Goal: Task Accomplishment & Management: Use online tool/utility

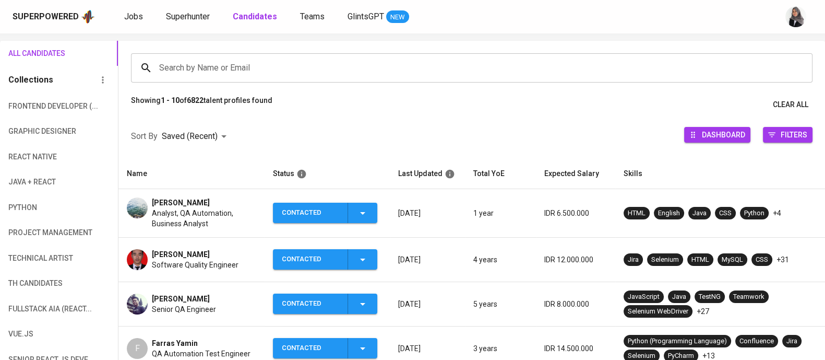
scroll to position [64, 0]
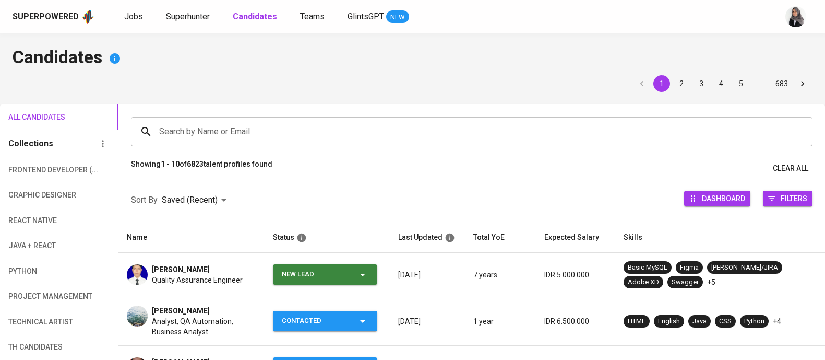
scroll to position [79, 0]
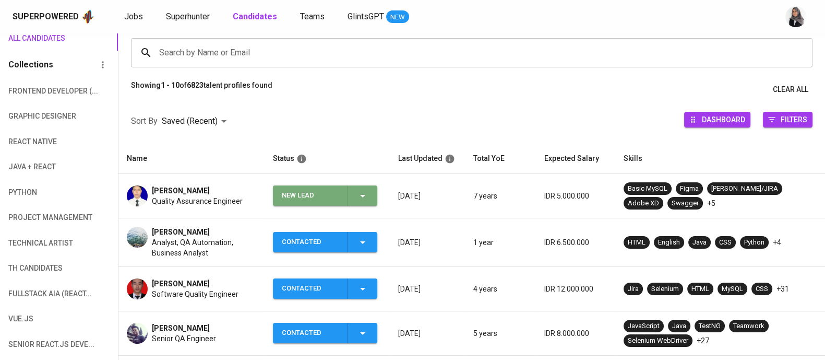
click at [360, 192] on icon "button" at bounding box center [362, 195] width 13 height 13
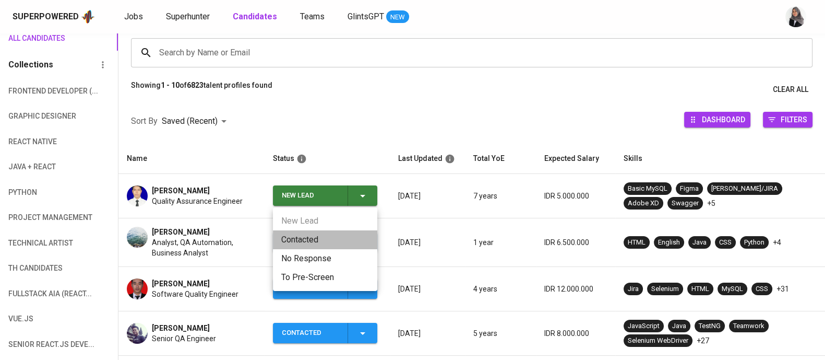
click at [293, 244] on li "Contacted" at bounding box center [325, 239] width 104 height 19
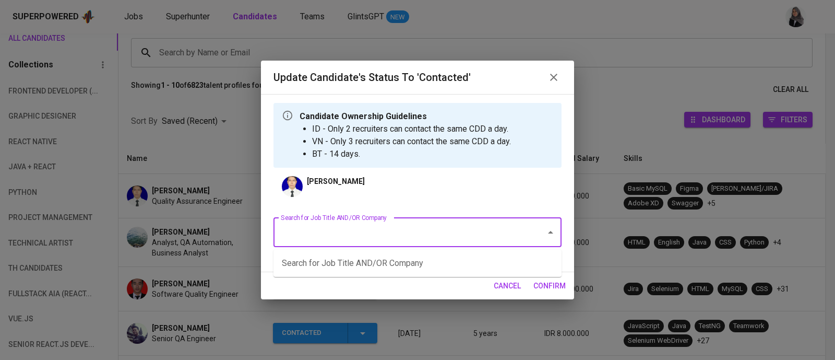
click at [451, 239] on input "Search for Job Title AND/OR Company" at bounding box center [402, 232] width 249 height 20
type input "sdet"
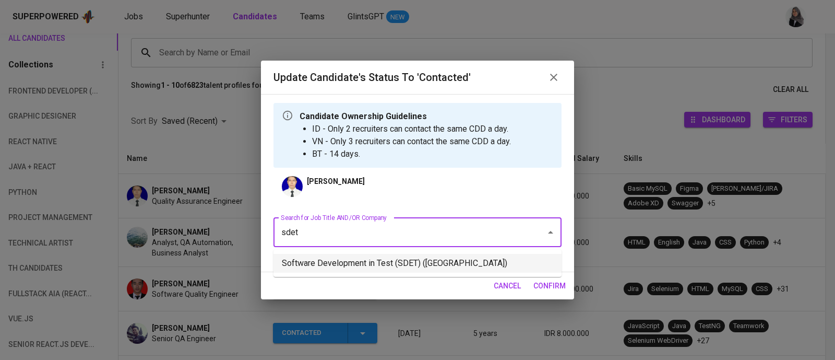
click at [542, 260] on li "Software Development in Test (SDET) ([GEOGRAPHIC_DATA])" at bounding box center [417, 263] width 288 height 19
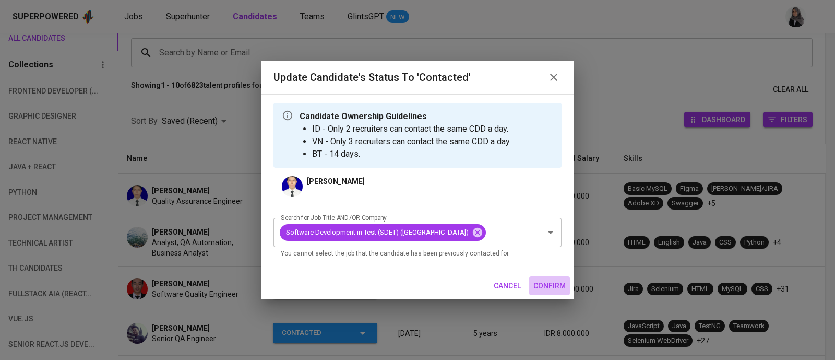
click at [552, 292] on span "confirm" at bounding box center [549, 285] width 32 height 13
